Goal: Information Seeking & Learning: Compare options

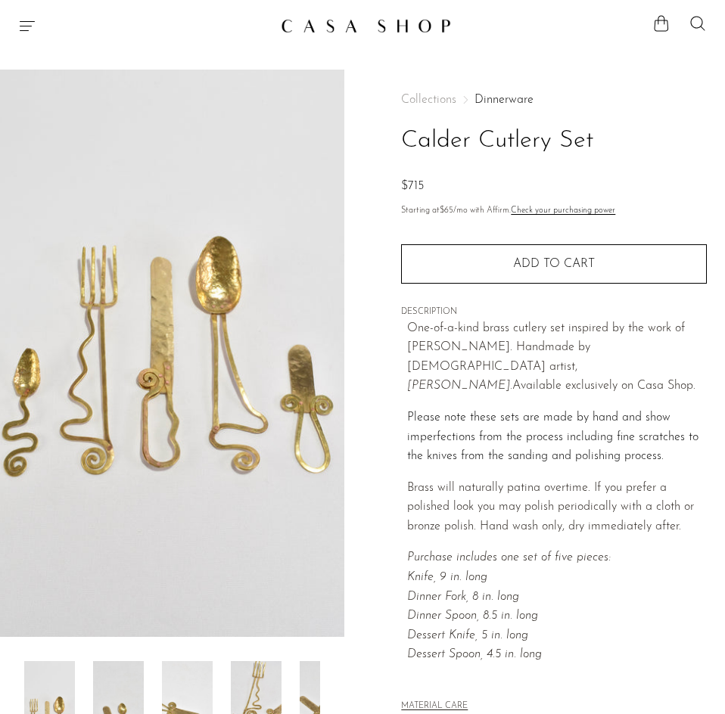
drag, startPoint x: 409, startPoint y: 365, endPoint x: 487, endPoint y: 372, distance: 79.1
click at [487, 380] on em "[PERSON_NAME]." at bounding box center [459, 386] width 105 height 12
copy em "Sebastião Lobo"
